Goal: Information Seeking & Learning: Learn about a topic

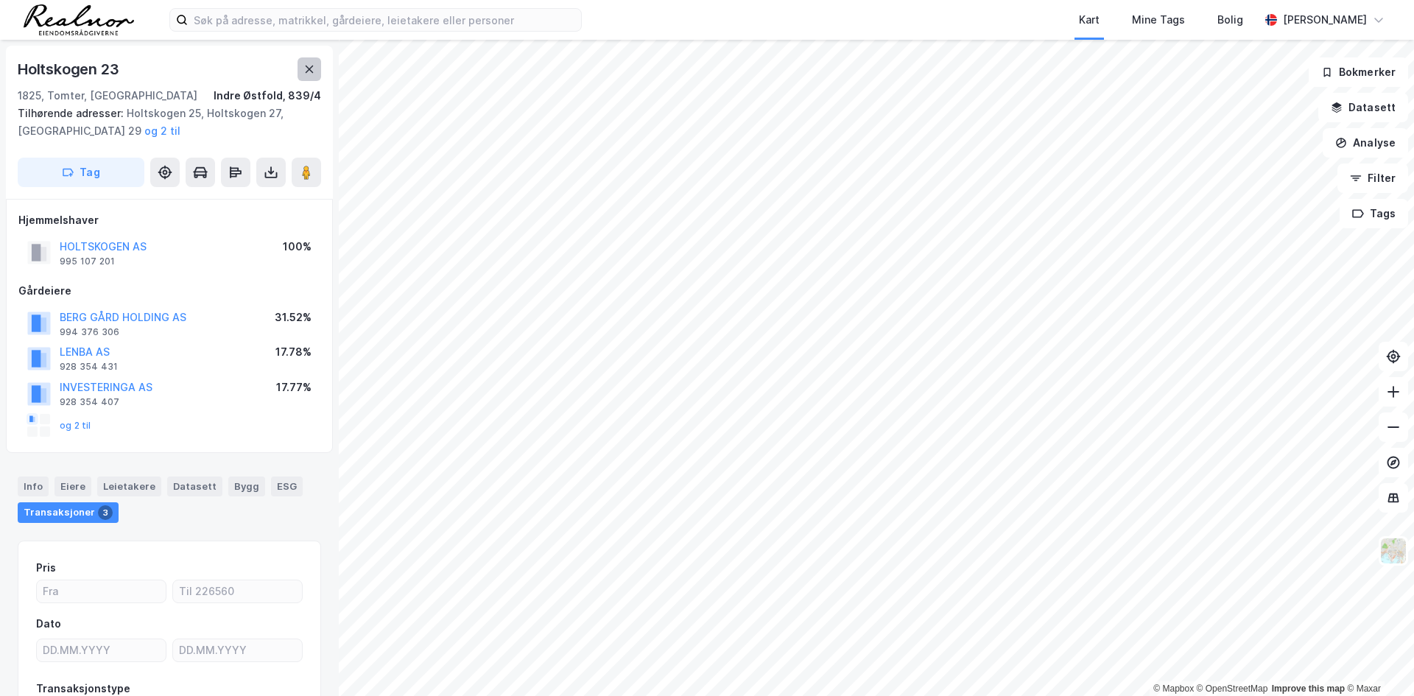
click at [304, 74] on icon at bounding box center [309, 69] width 12 height 12
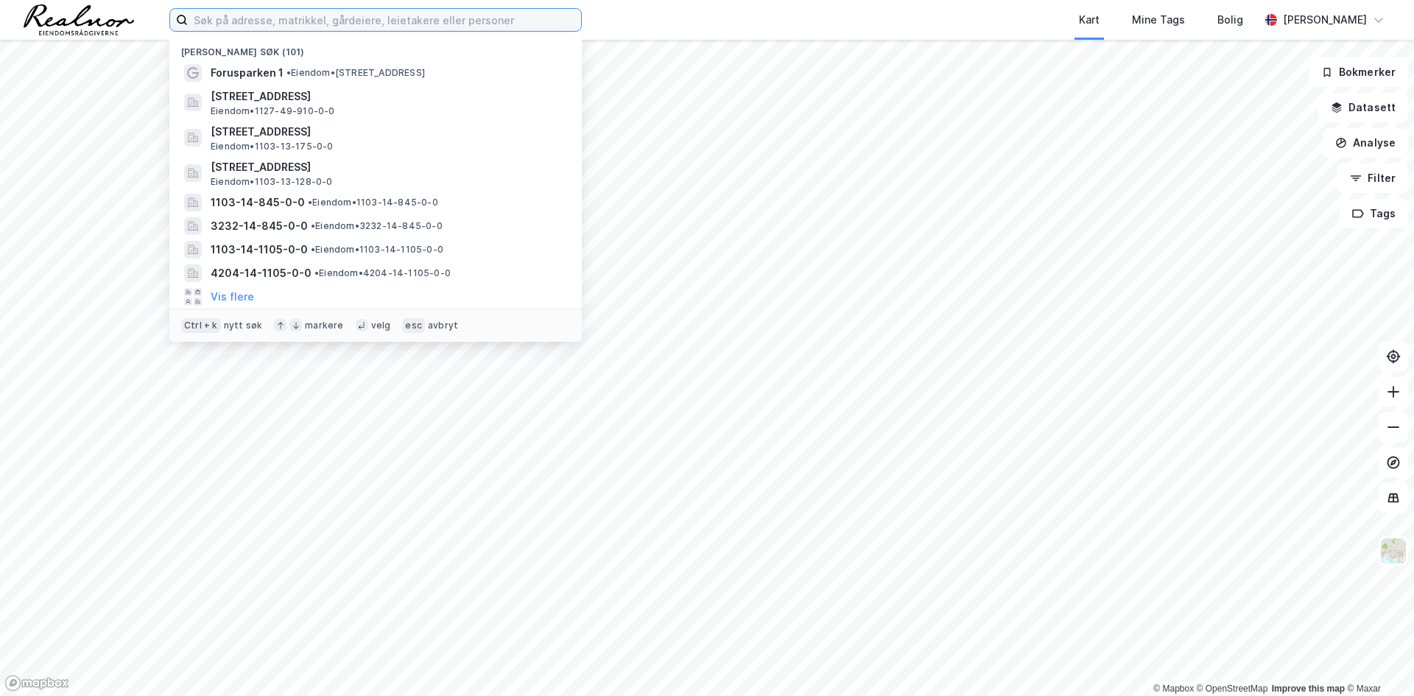
click at [247, 18] on input at bounding box center [384, 20] width 393 height 22
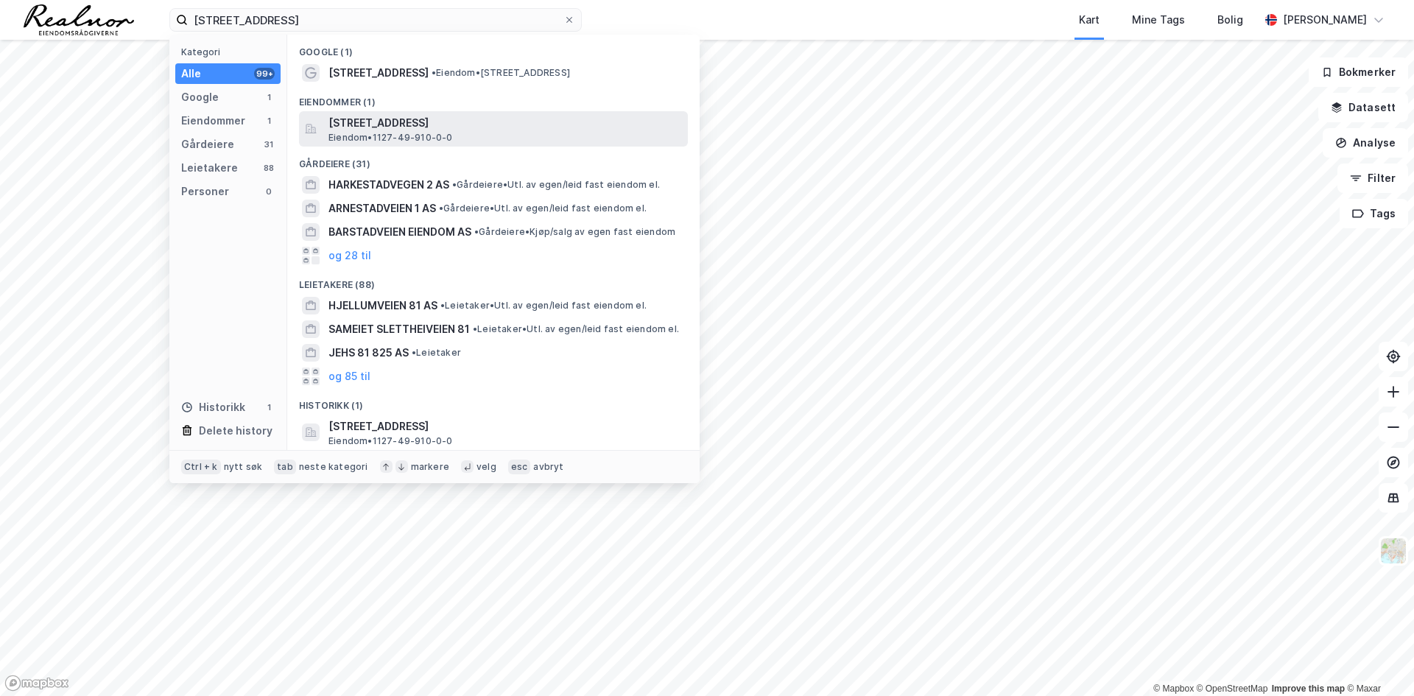
click at [368, 140] on span "Eiendom • 1127-49-910-0-0" at bounding box center [390, 138] width 124 height 12
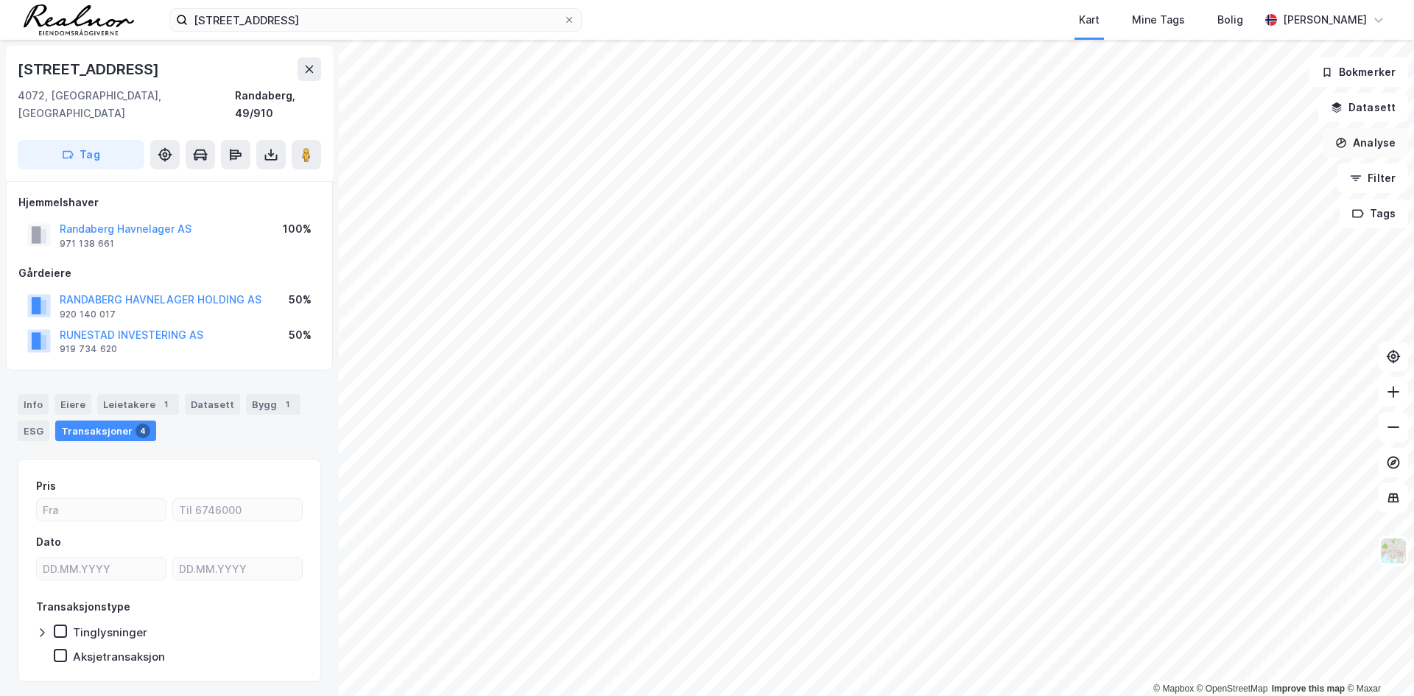
click at [1375, 147] on button "Analyse" at bounding box center [1364, 142] width 85 height 29
click at [1354, 113] on button "Datasett" at bounding box center [1363, 107] width 90 height 29
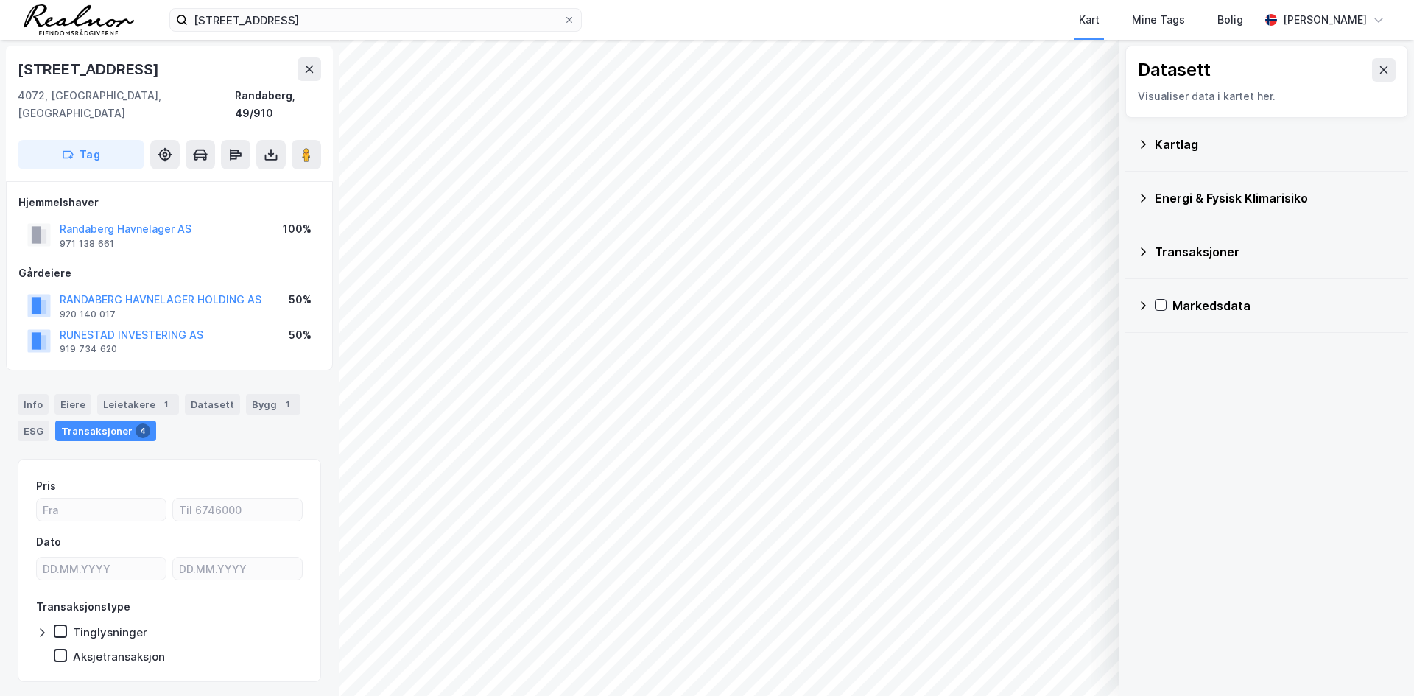
click at [1173, 152] on div "Kartlag" at bounding box center [1276, 144] width 242 height 18
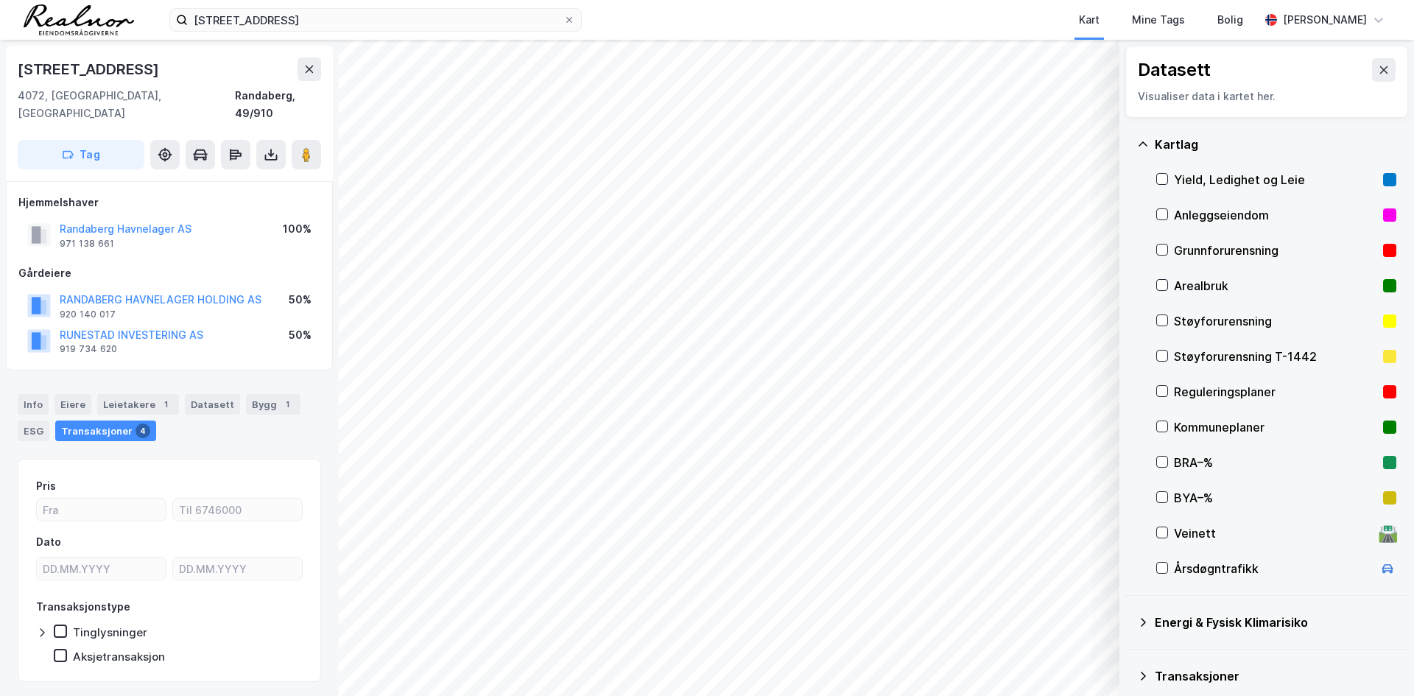
click at [1179, 147] on div "Kartlag" at bounding box center [1276, 144] width 242 height 18
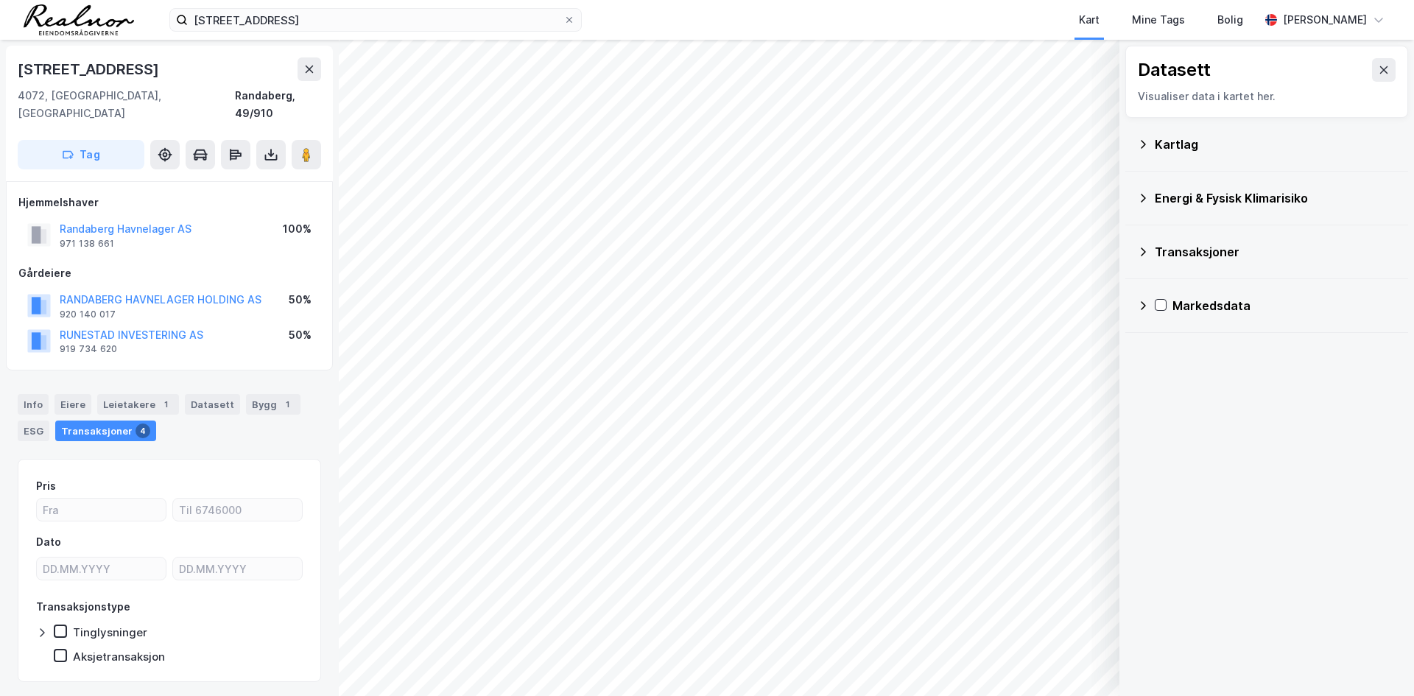
click at [1170, 306] on div "Markedsdata" at bounding box center [1266, 305] width 259 height 35
click at [1146, 301] on icon at bounding box center [1143, 306] width 12 height 12
click at [1151, 247] on div "Transaksjoner" at bounding box center [1266, 251] width 259 height 35
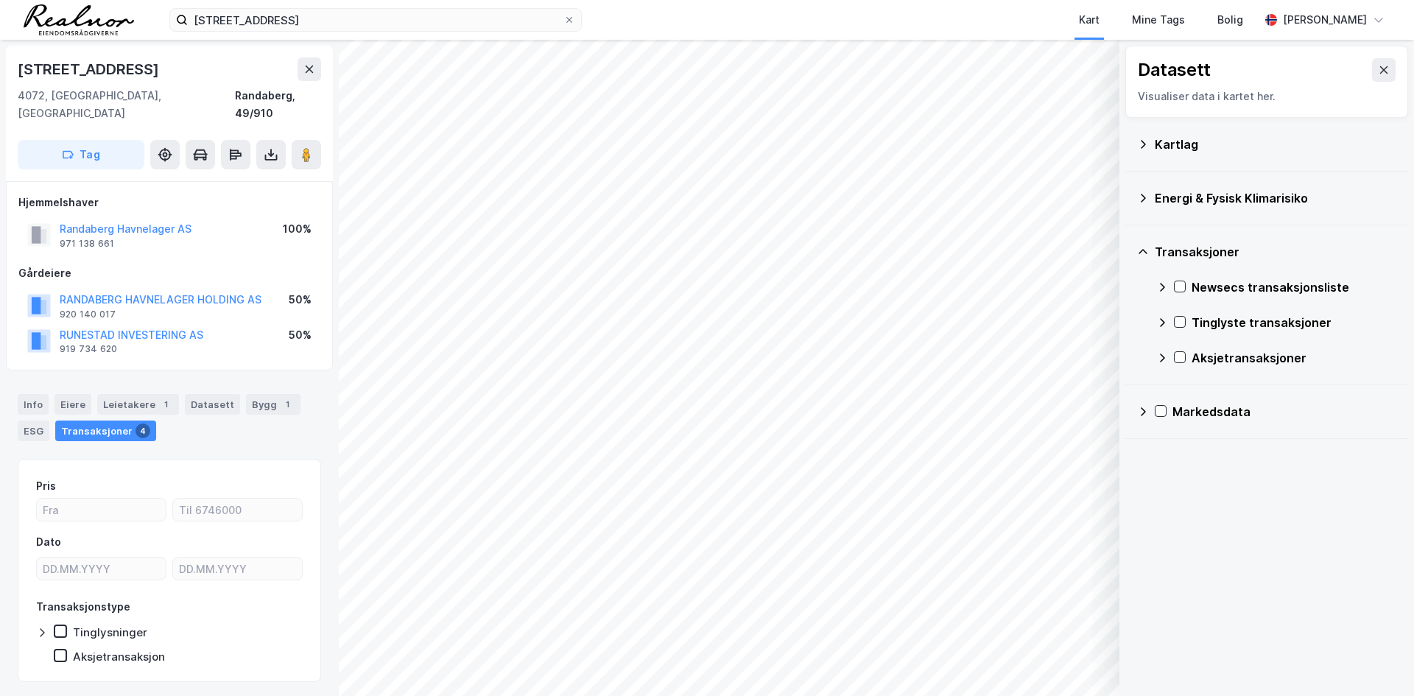
click at [1151, 247] on div "Transaksjoner" at bounding box center [1266, 251] width 259 height 35
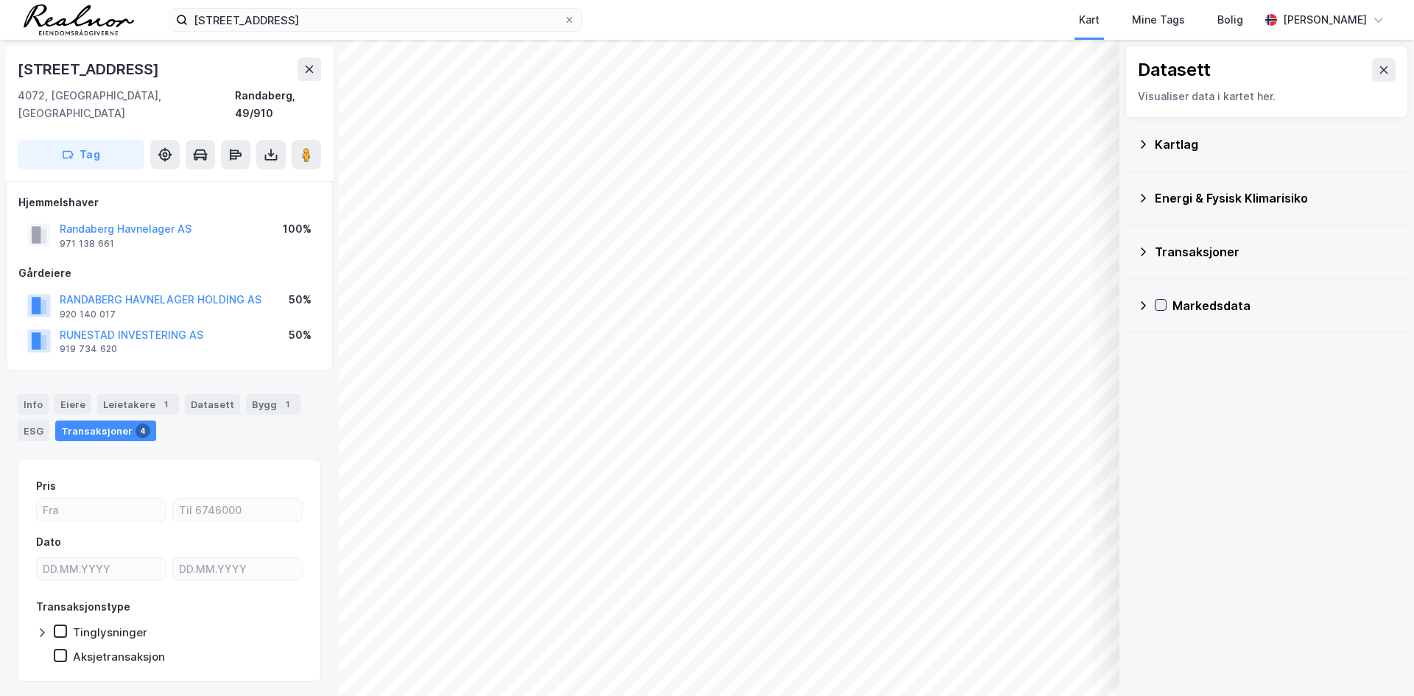
click at [1162, 309] on icon at bounding box center [1160, 305] width 10 height 10
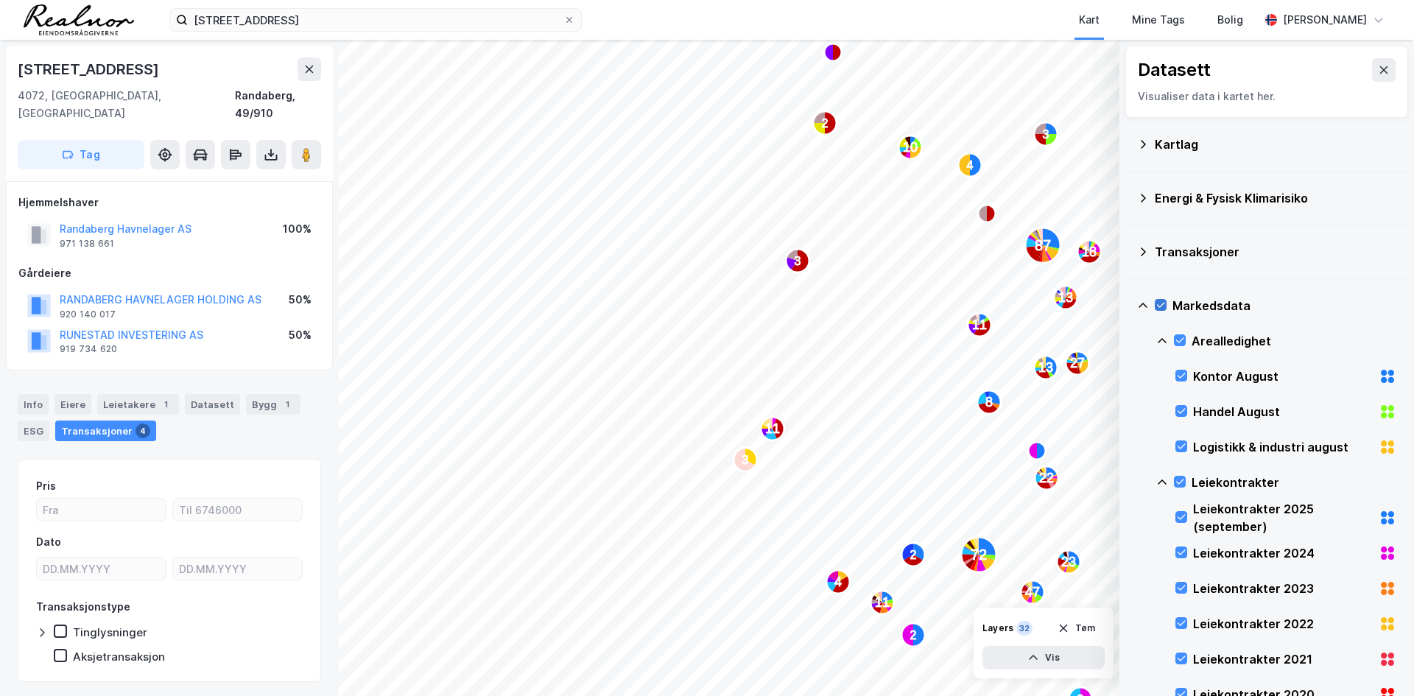
click at [1162, 308] on icon at bounding box center [1160, 305] width 10 height 10
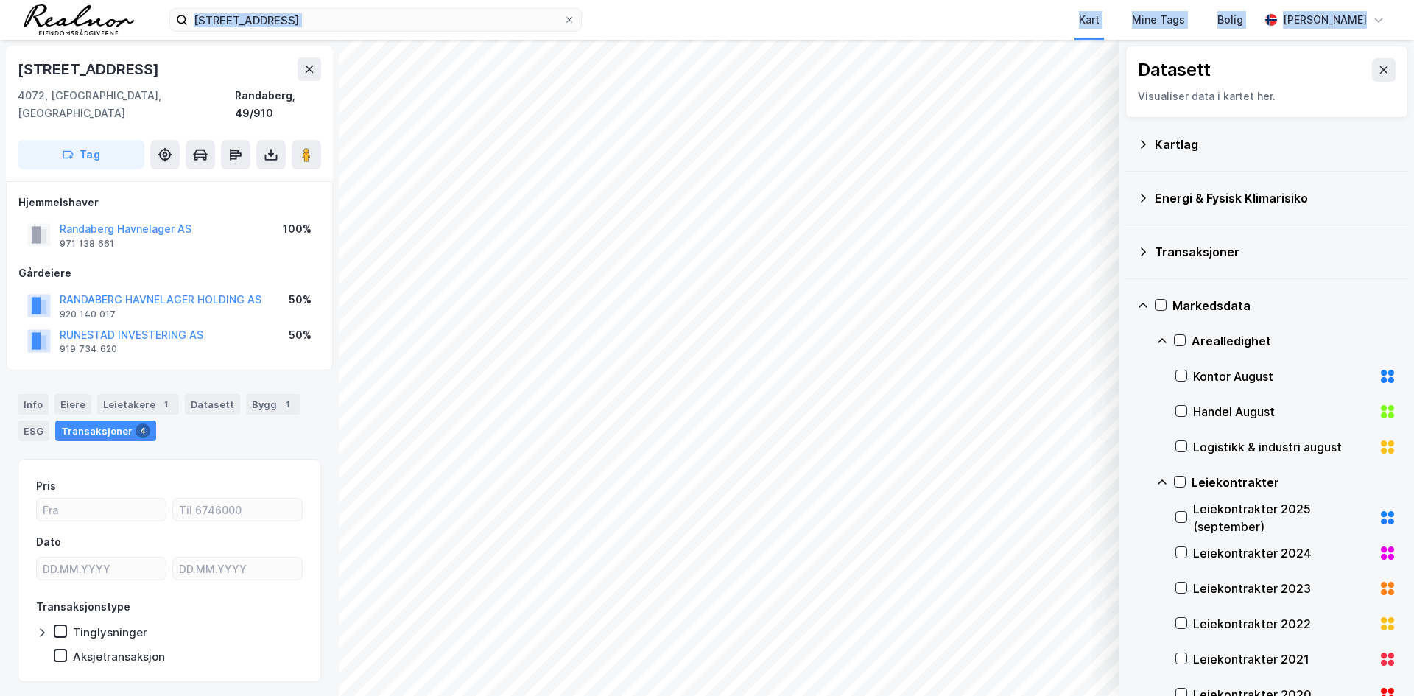
drag, startPoint x: 330, startPoint y: 8, endPoint x: -100, endPoint y: -6, distance: 430.2
click at [0, 0] on html "[STREET_ADDRESS] Kart Mine Tags Bolig [PERSON_NAME] © Mapbox © OpenStreetMap Im…" at bounding box center [707, 348] width 1414 height 696
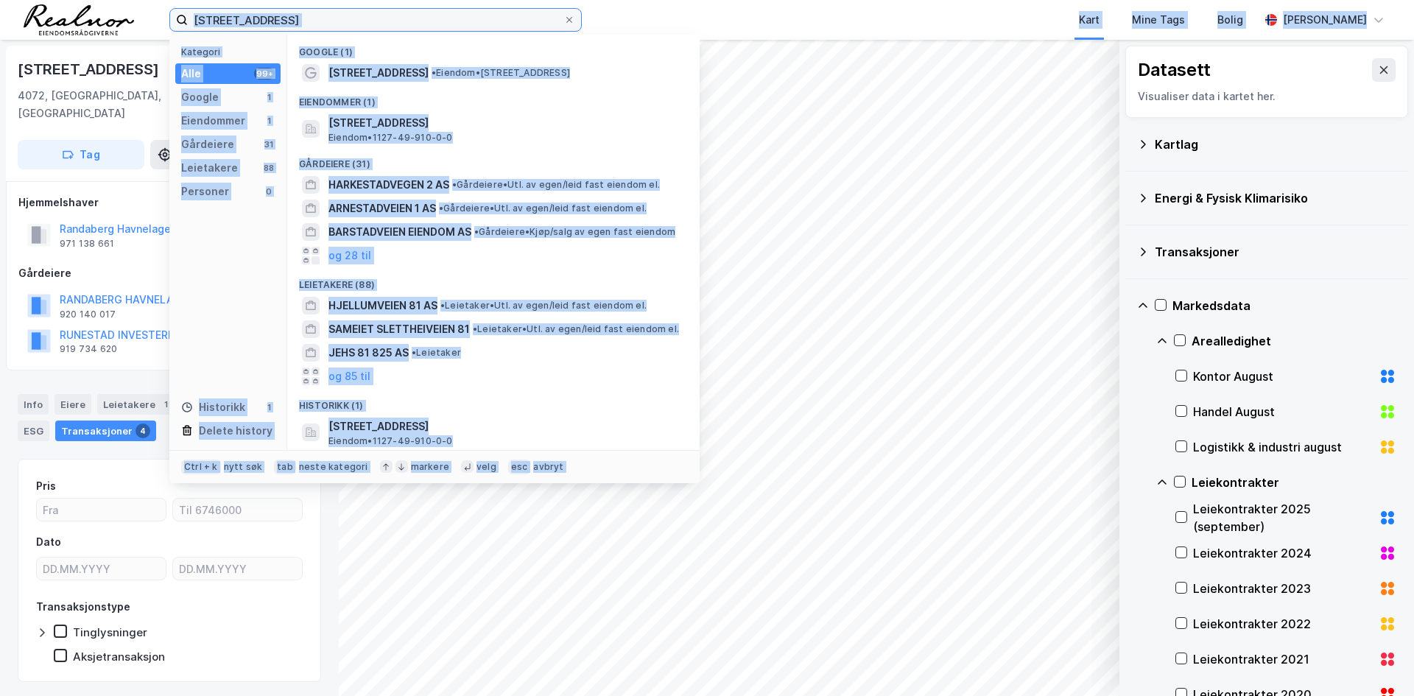
click at [294, 23] on input "[STREET_ADDRESS]" at bounding box center [376, 20] width 376 height 22
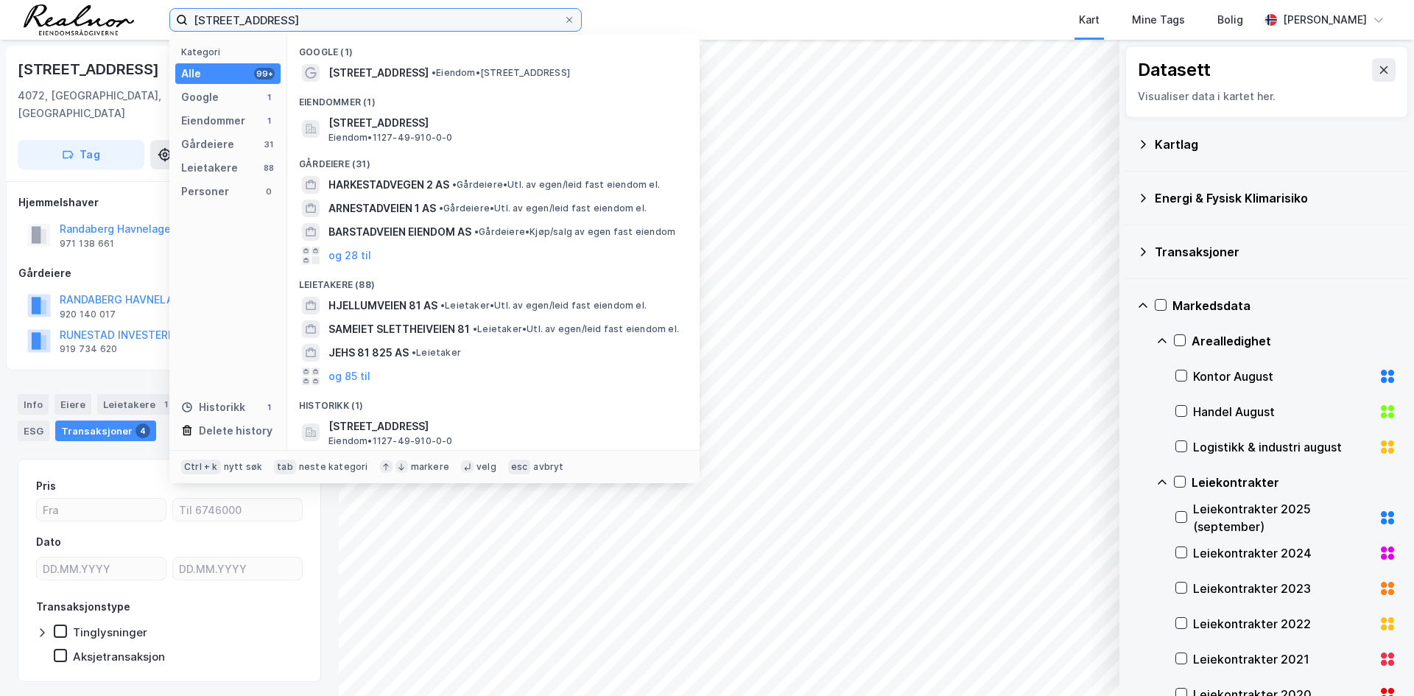
drag, startPoint x: 291, startPoint y: 17, endPoint x: 208, endPoint y: 15, distance: 83.2
click at [208, 15] on input "[STREET_ADDRESS]" at bounding box center [376, 20] width 376 height 22
type input "h"
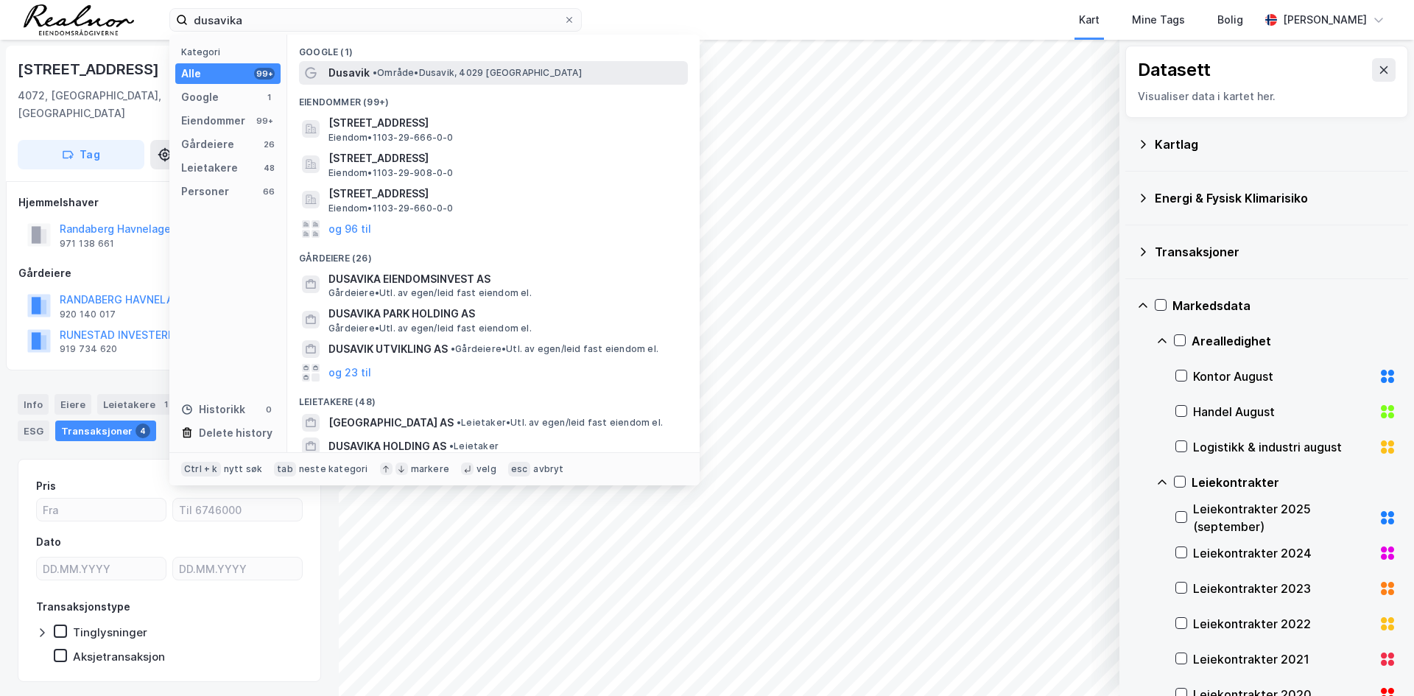
click at [391, 71] on span "• Område • [GEOGRAPHIC_DATA], [GEOGRAPHIC_DATA]" at bounding box center [477, 73] width 209 height 12
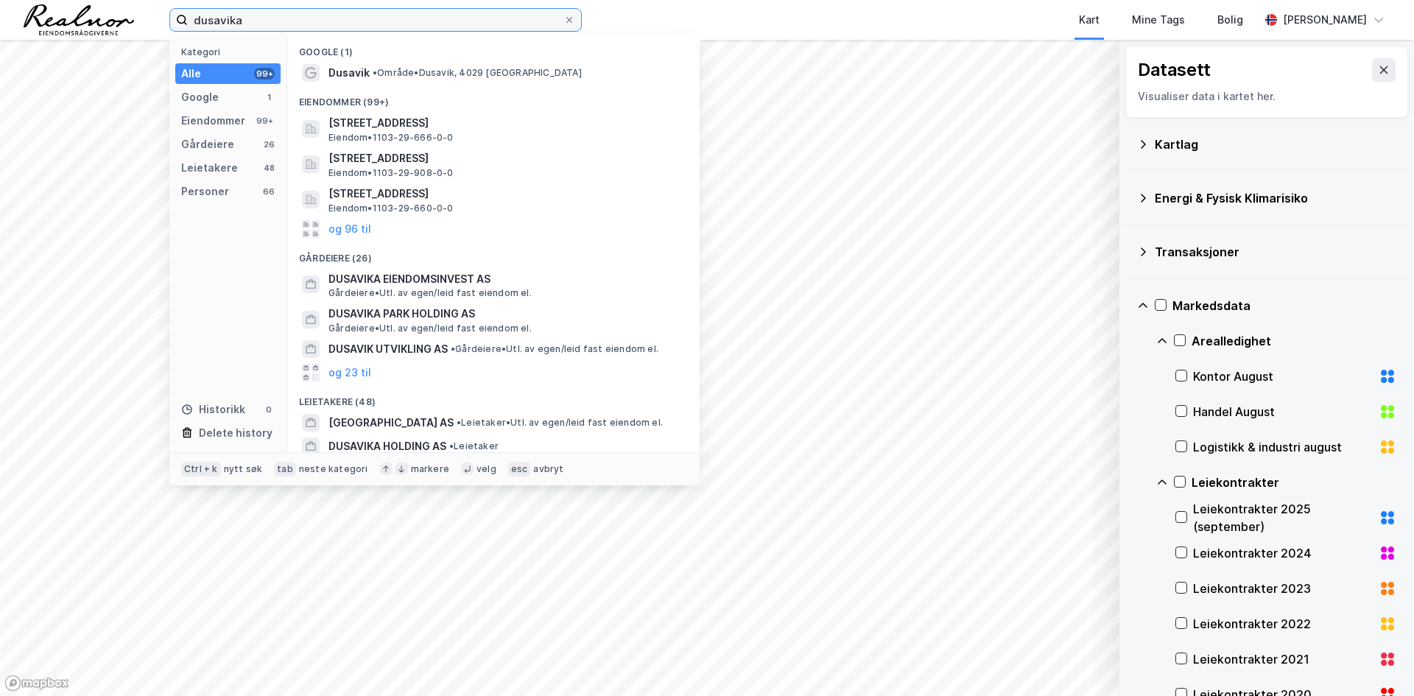
drag, startPoint x: 295, startPoint y: 18, endPoint x: 80, endPoint y: -13, distance: 217.2
click at [80, 0] on html "dusavika Kategori Alle 99+ Google 1 Eiendommer 99+ Gårdeiere 26 Leietakere 48 P…" at bounding box center [707, 348] width 1414 height 696
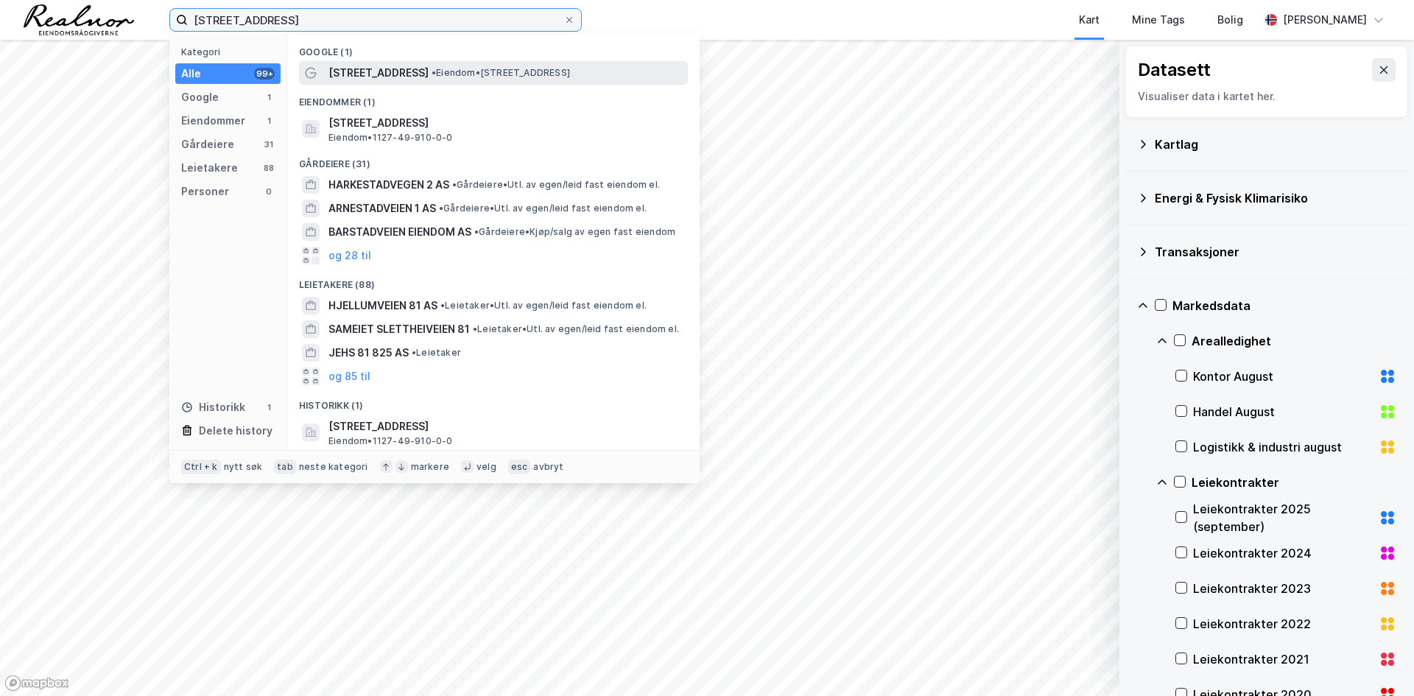
type input "[STREET_ADDRESS]"
click at [455, 71] on span "• Eiendom • [STREET_ADDRESS]" at bounding box center [500, 73] width 138 height 12
